Goal: Task Accomplishment & Management: Manage account settings

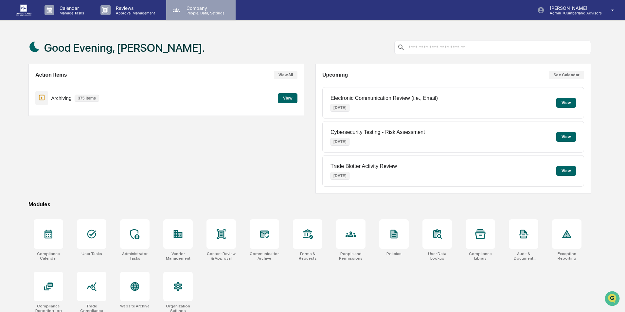
click at [197, 10] on p "Company" at bounding box center [204, 8] width 46 height 6
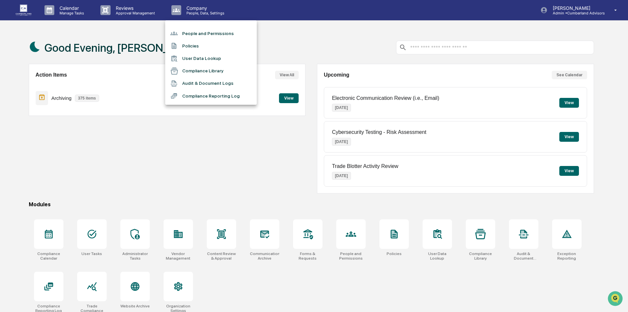
click at [197, 32] on li "People and Permissions" at bounding box center [211, 33] width 92 height 12
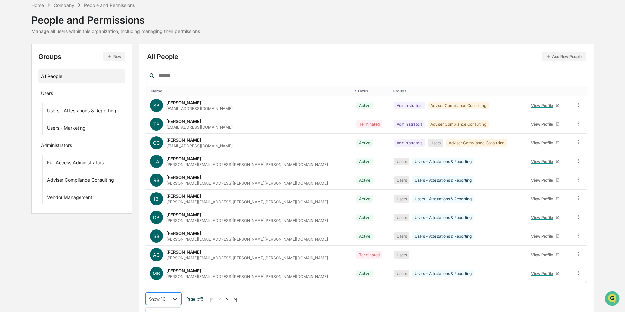
scroll to position [80, 0]
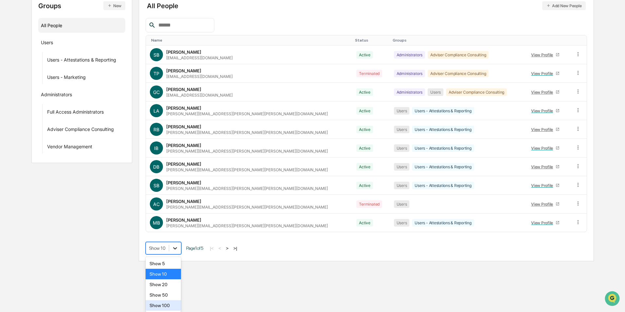
click at [173, 261] on body "Calendar Manage Tasks Reviews Approval Management Company People, Data, Setting…" at bounding box center [312, 90] width 625 height 341
click at [168, 294] on div "Show 50" at bounding box center [163, 294] width 36 height 10
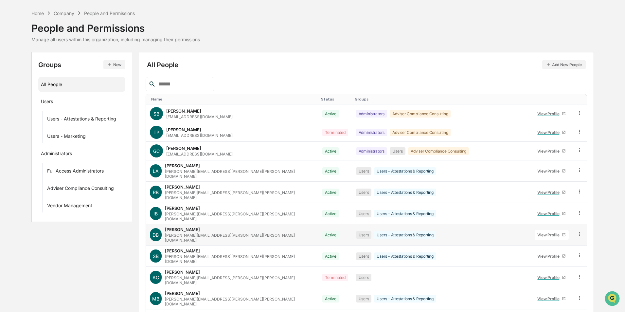
scroll to position [19, 0]
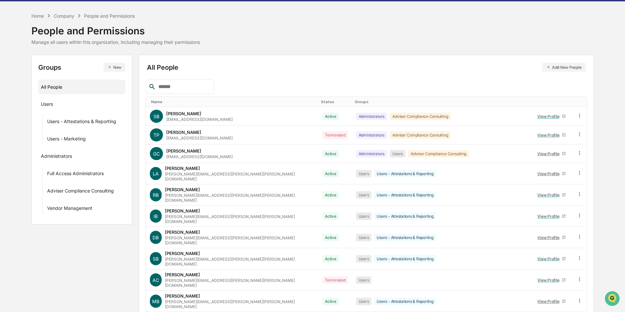
click at [205, 100] on div "Name" at bounding box center [233, 101] width 165 height 5
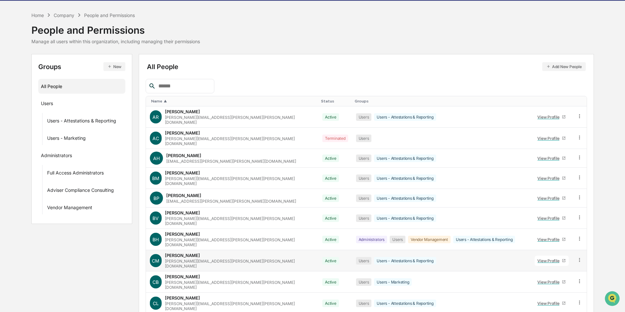
scroll to position [0, 0]
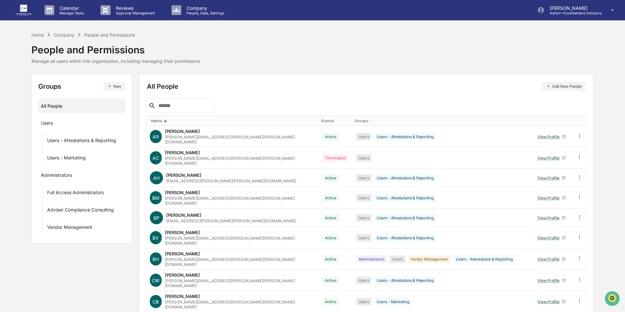
click at [321, 121] on div "Status" at bounding box center [335, 120] width 28 height 5
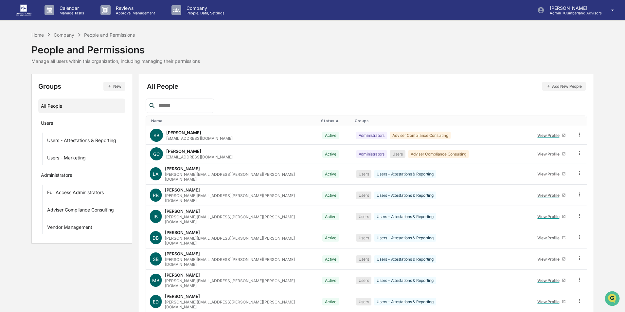
click at [185, 103] on input "text" at bounding box center [184, 105] width 56 height 9
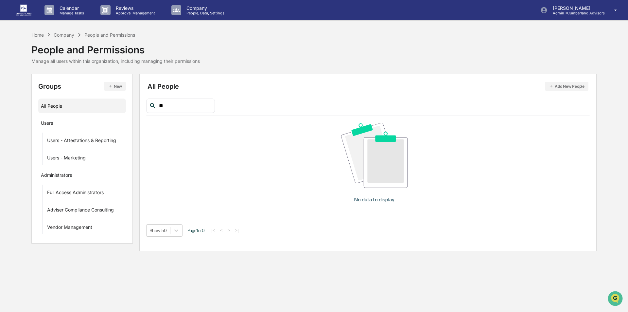
type input "*"
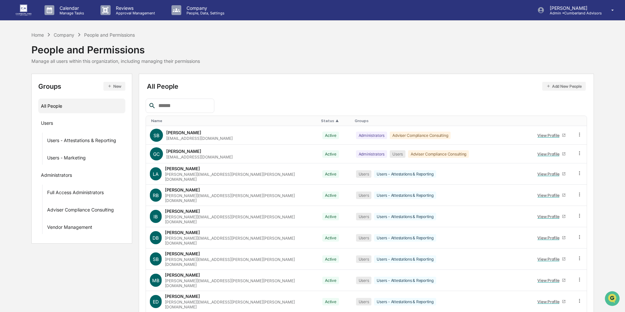
click at [547, 83] on button "Add New People" at bounding box center [563, 86] width 43 height 9
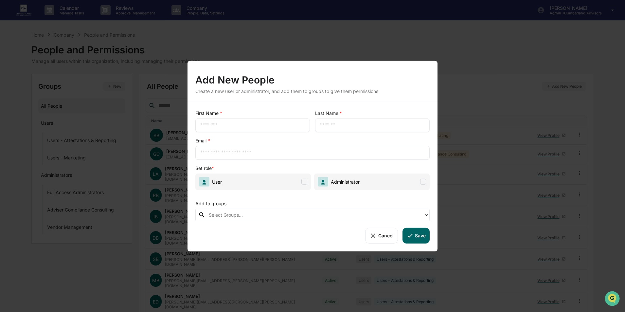
click at [209, 156] on div "​" at bounding box center [312, 152] width 234 height 14
click at [209, 151] on input "text" at bounding box center [312, 152] width 224 height 7
paste input "**********"
type input "**********"
click at [219, 127] on input "text" at bounding box center [252, 125] width 105 height 7
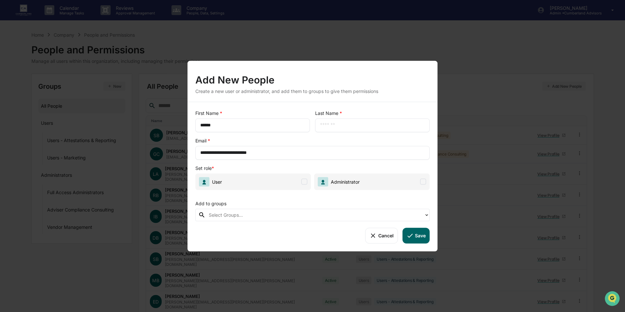
type input "******"
type input "**********"
click at [307, 182] on span at bounding box center [304, 182] width 6 height 6
click at [289, 208] on div "Add to groups" at bounding box center [312, 201] width 234 height 13
click at [288, 211] on div at bounding box center [315, 215] width 212 height 8
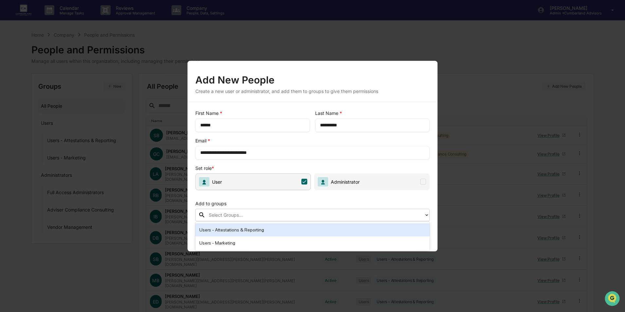
click at [285, 204] on div "Add to groups" at bounding box center [312, 201] width 234 height 13
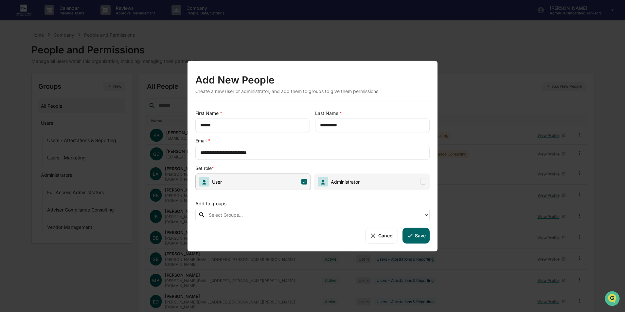
click at [413, 236] on icon at bounding box center [409, 234] width 7 height 7
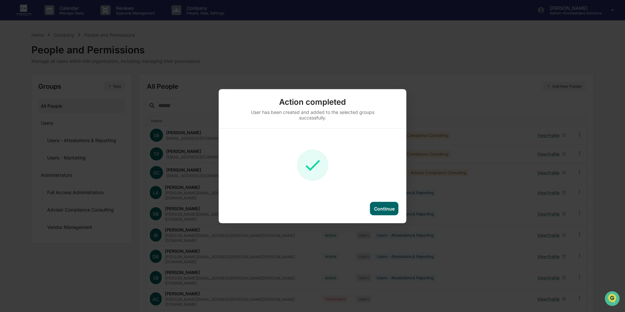
click at [377, 203] on div "Continue" at bounding box center [384, 207] width 28 height 13
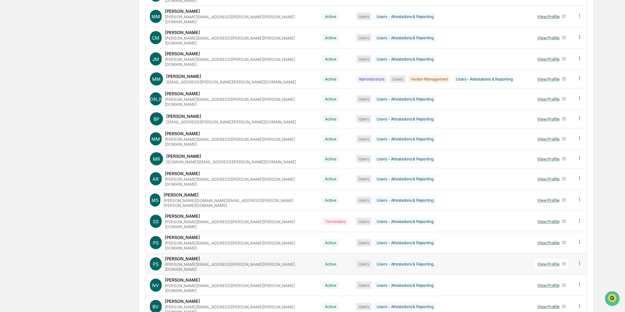
scroll to position [626, 0]
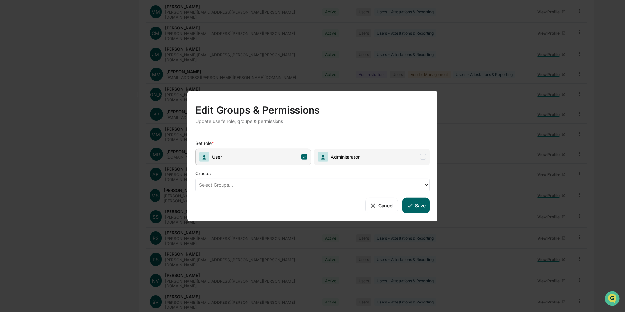
click at [276, 183] on div at bounding box center [310, 185] width 222 height 8
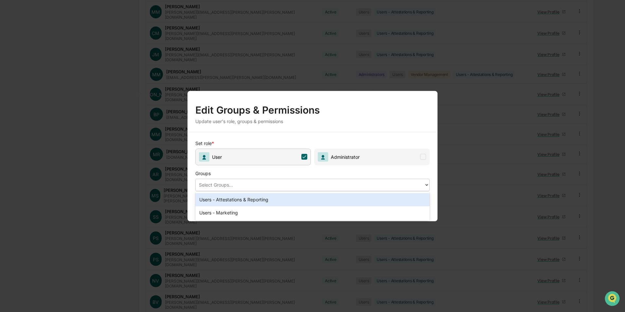
click at [250, 199] on div "Users - Attestations & Reporting" at bounding box center [312, 199] width 234 height 13
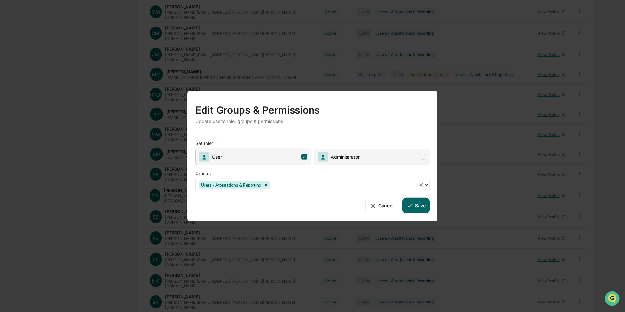
click at [414, 206] on button "Save" at bounding box center [415, 205] width 27 height 16
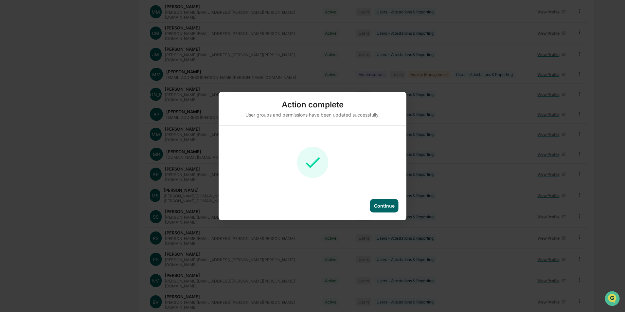
click at [392, 208] on div "Continue" at bounding box center [384, 206] width 21 height 6
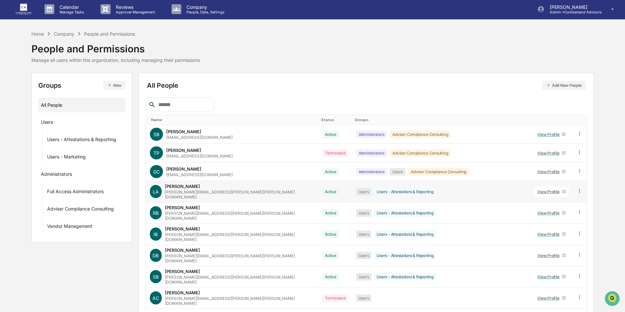
scroll to position [0, 0]
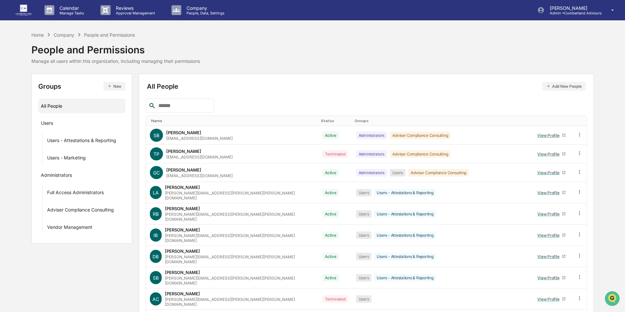
click at [200, 122] on div "Name" at bounding box center [233, 120] width 165 height 5
